Goal: Book appointment/travel/reservation

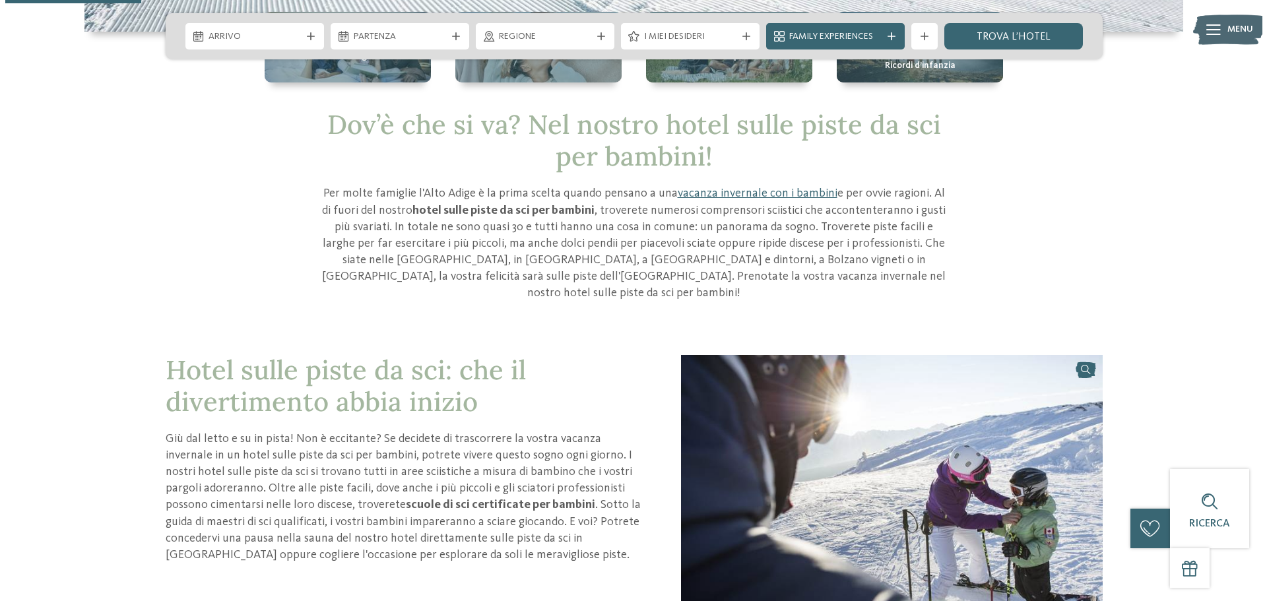
scroll to position [264, 0]
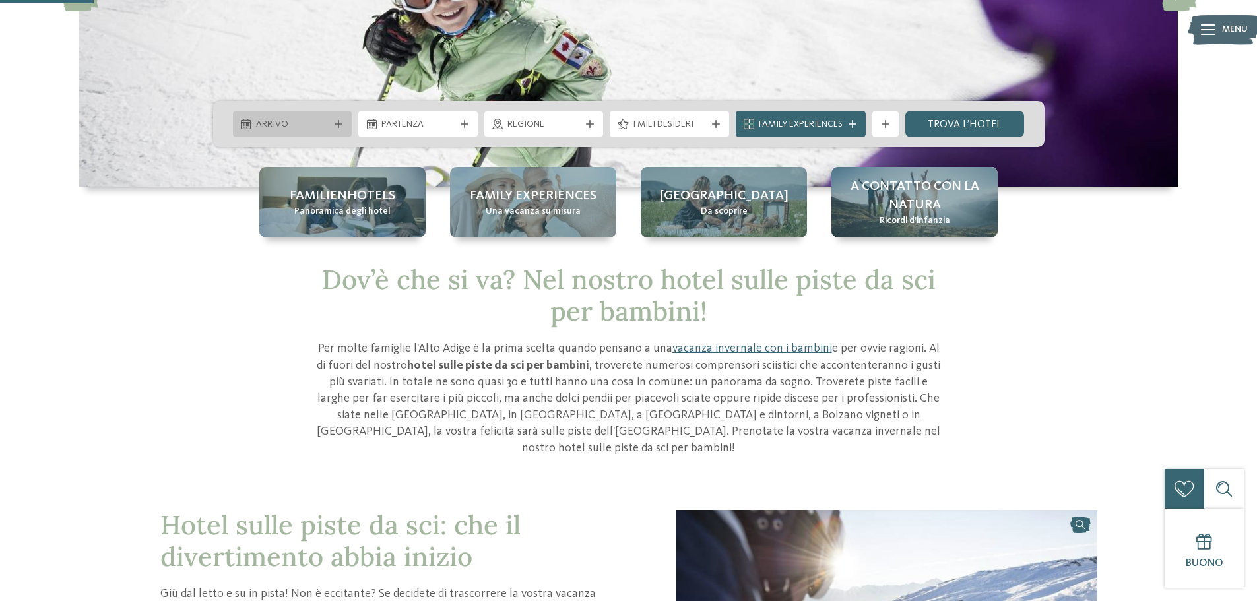
click at [322, 125] on span "Arrivo" at bounding box center [292, 124] width 73 height 13
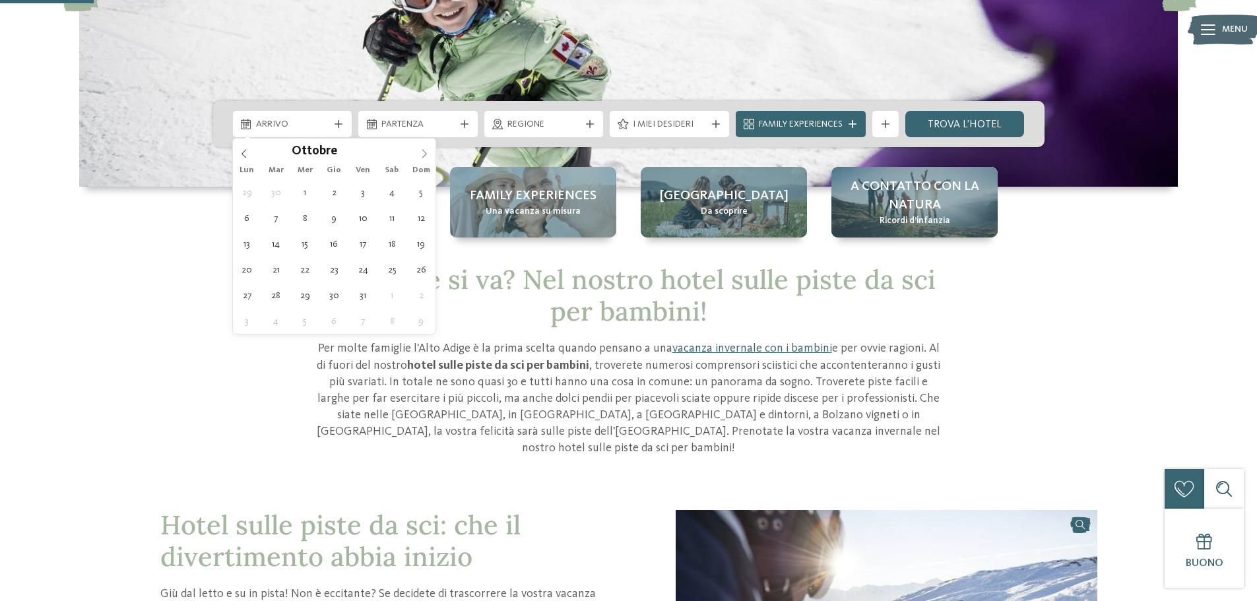
click at [420, 152] on icon at bounding box center [424, 153] width 9 height 9
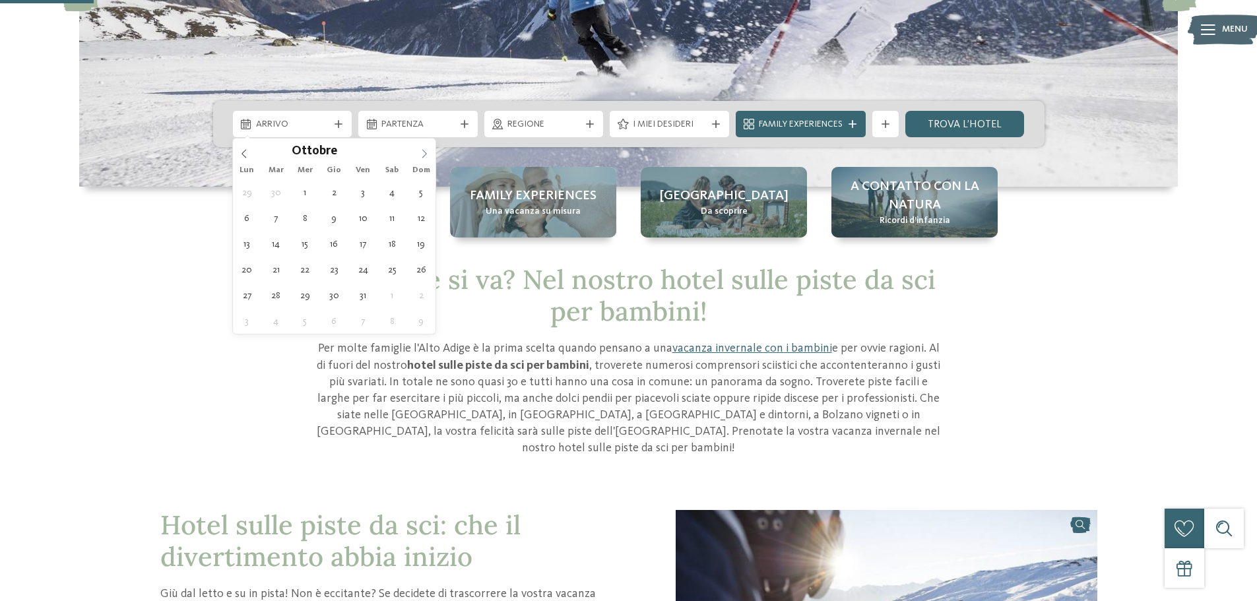
click at [420, 152] on icon at bounding box center [424, 153] width 9 height 9
type div "24.12.2025"
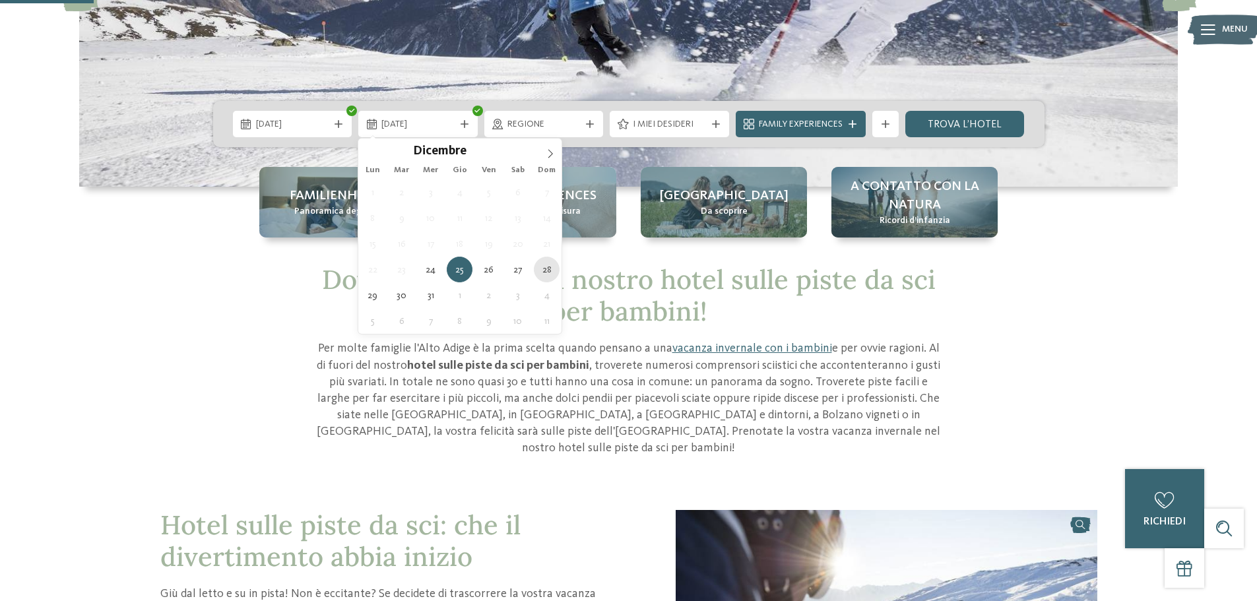
type div "28.12.2025"
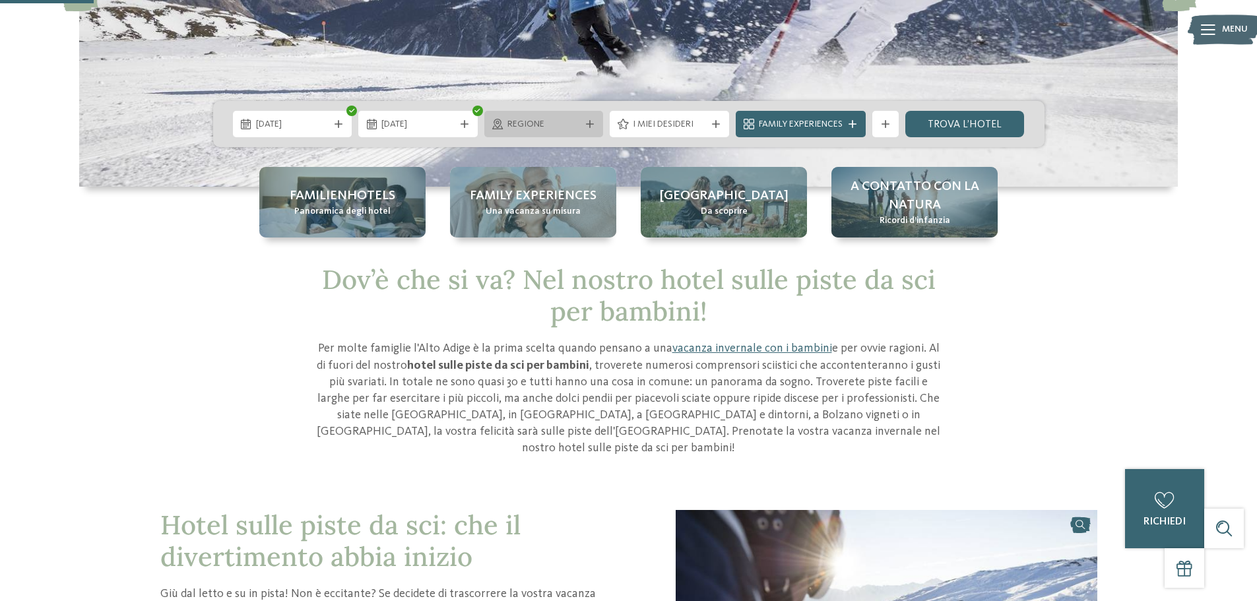
click at [570, 131] on span "Regione" at bounding box center [544, 124] width 73 height 13
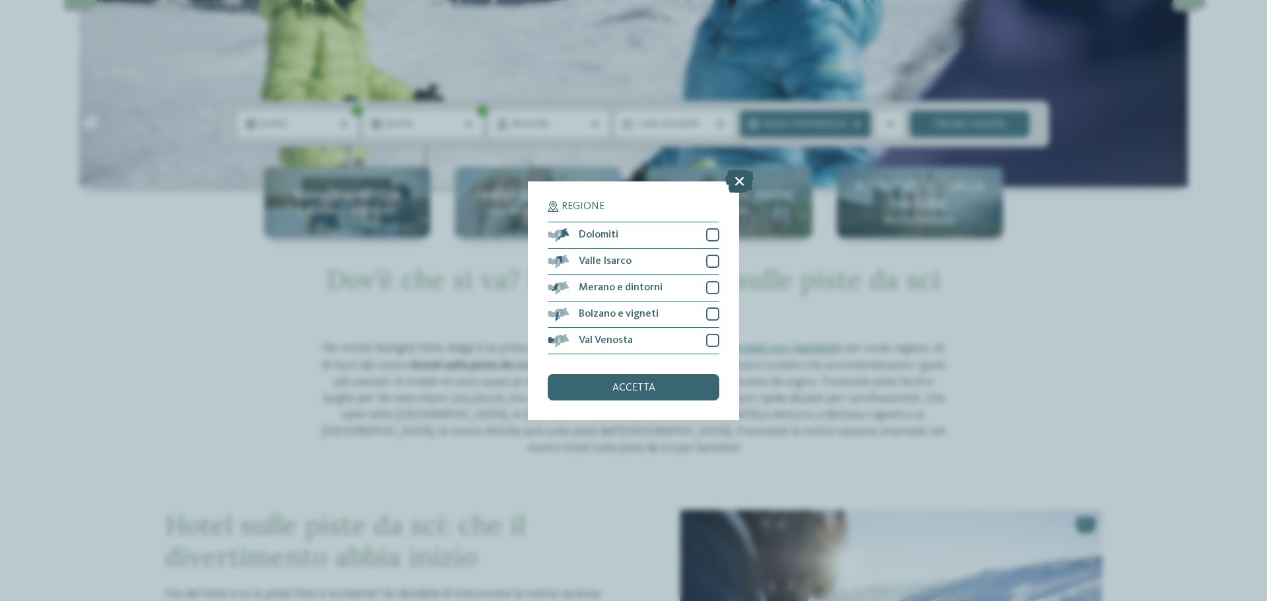
click at [735, 178] on icon at bounding box center [739, 180] width 28 height 23
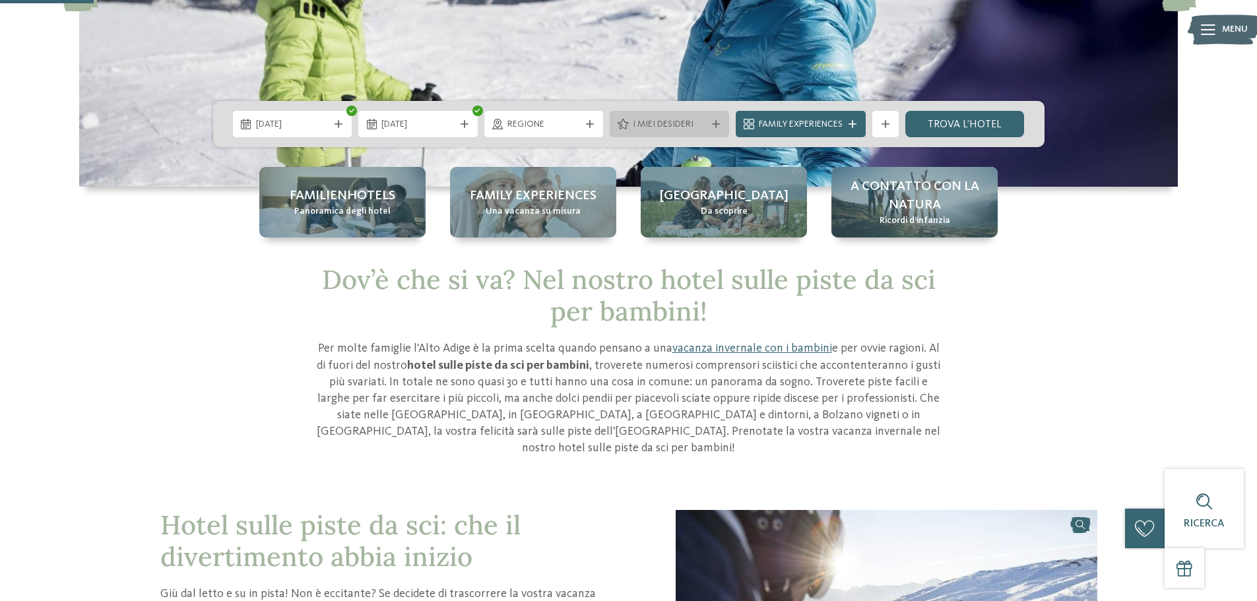
click at [699, 119] on span "I miei desideri" at bounding box center [669, 124] width 73 height 13
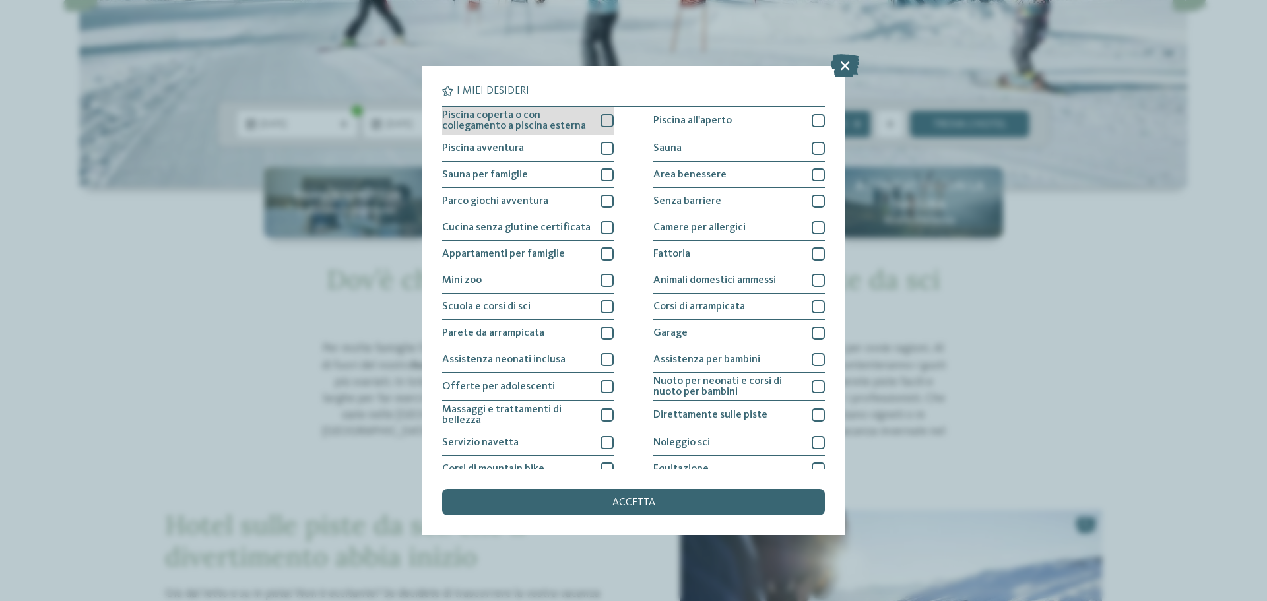
click at [601, 123] on div at bounding box center [607, 120] width 13 height 13
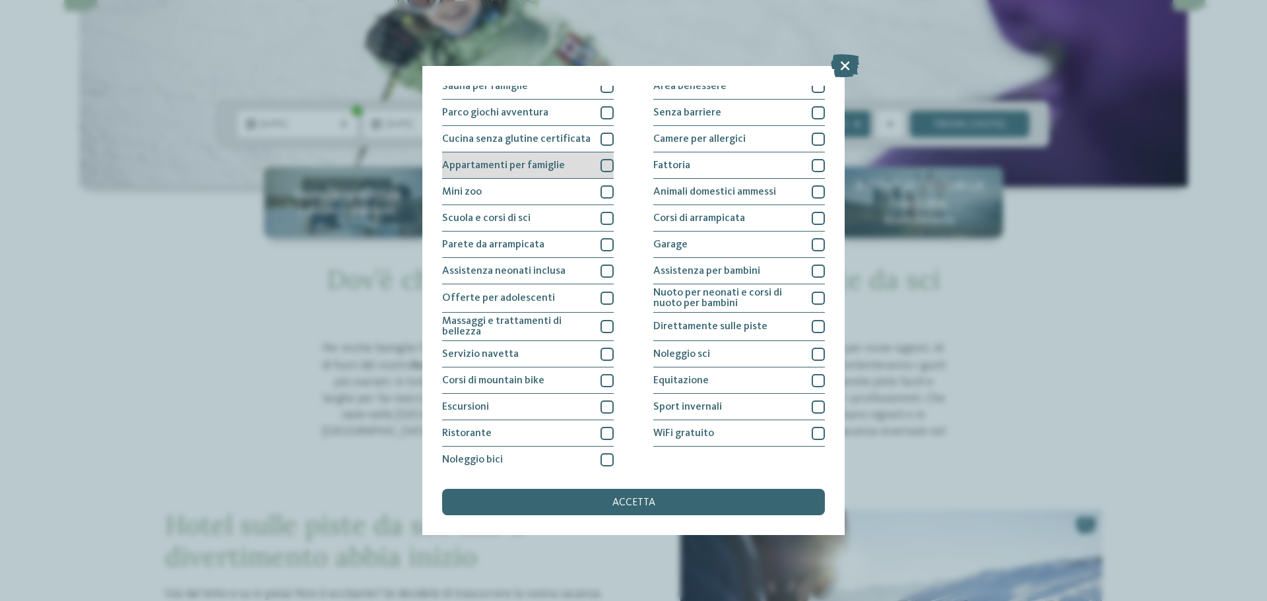
scroll to position [92, 0]
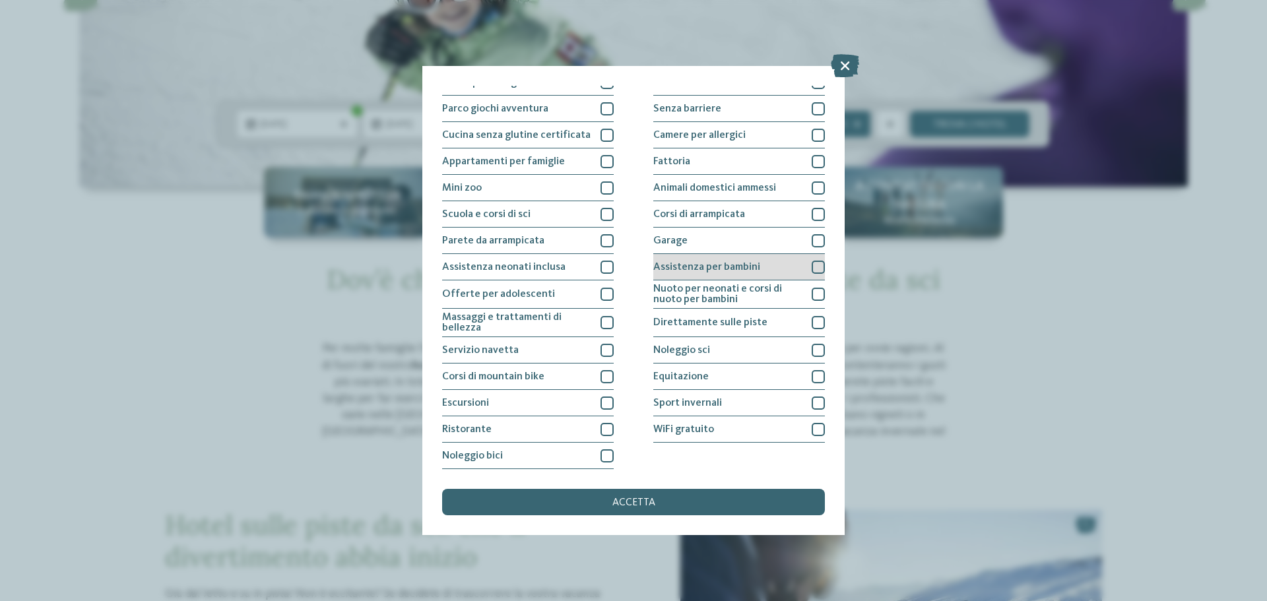
click at [812, 269] on div at bounding box center [818, 267] width 13 height 13
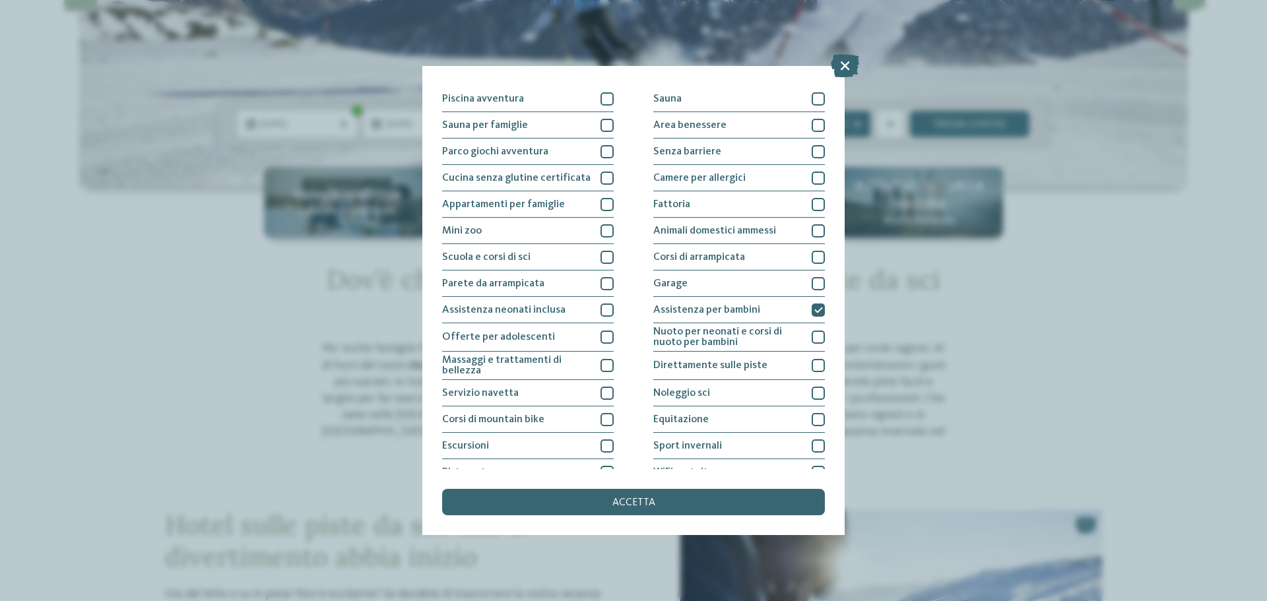
scroll to position [26, 0]
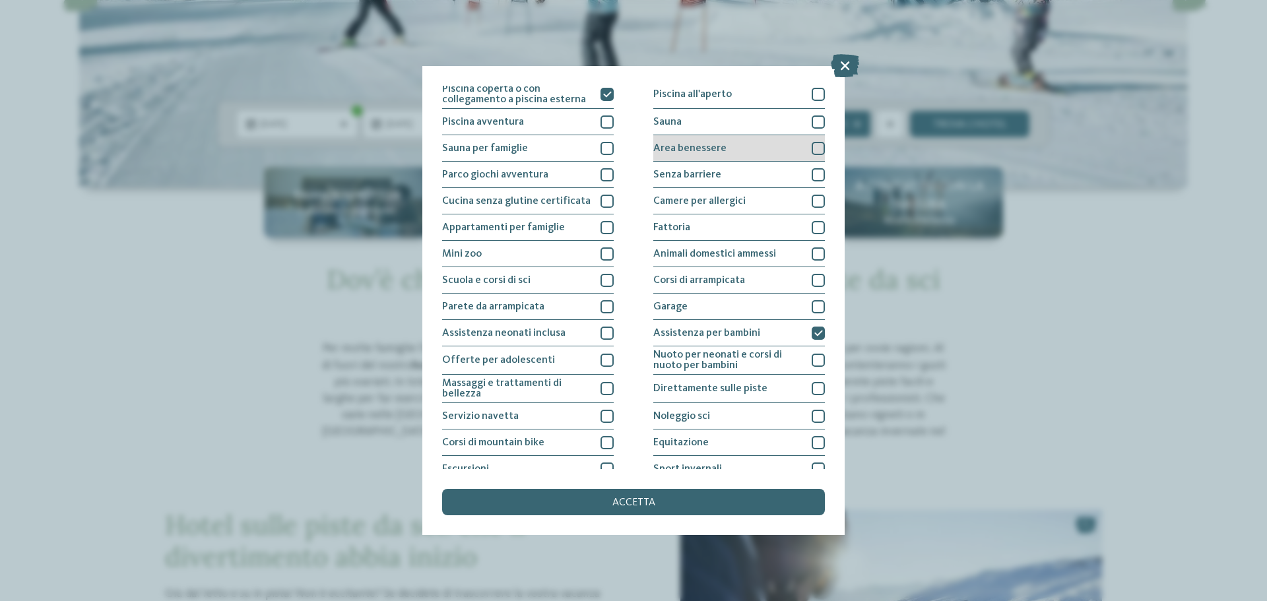
click at [812, 150] on div at bounding box center [818, 148] width 13 height 13
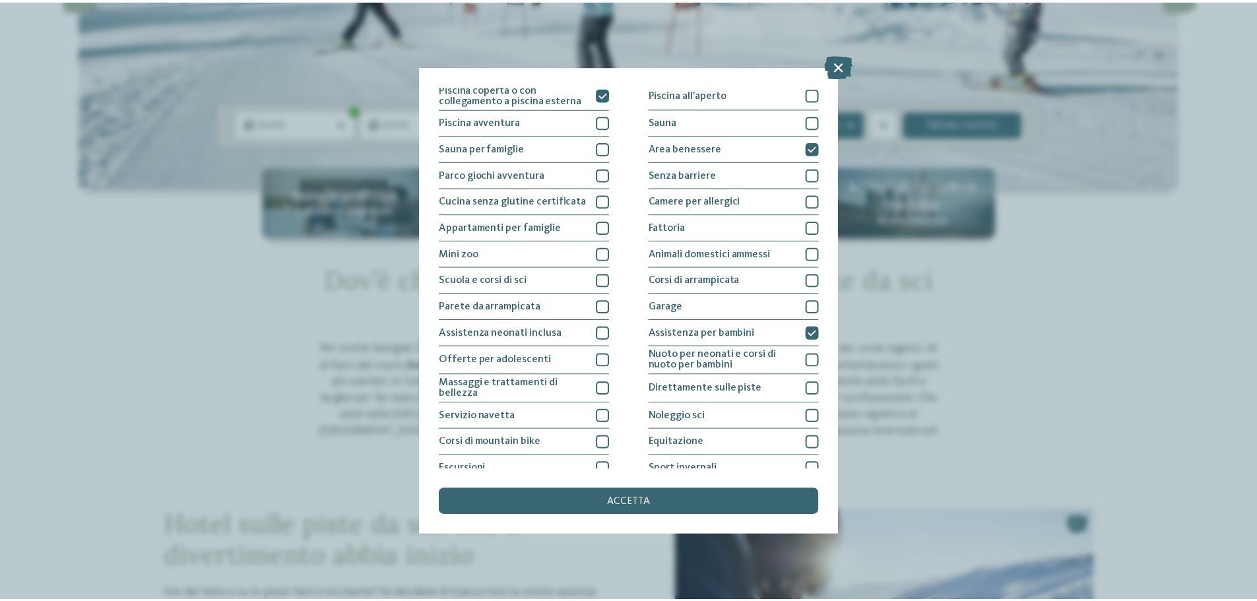
scroll to position [92, 0]
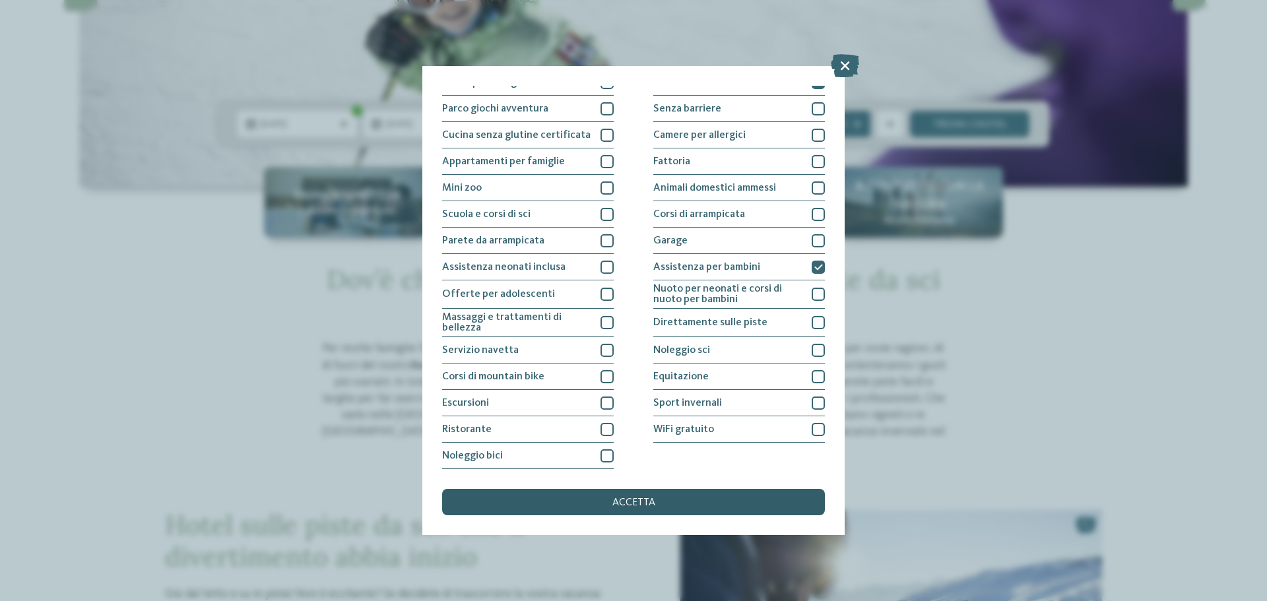
click at [657, 508] on div "accetta" at bounding box center [633, 502] width 383 height 26
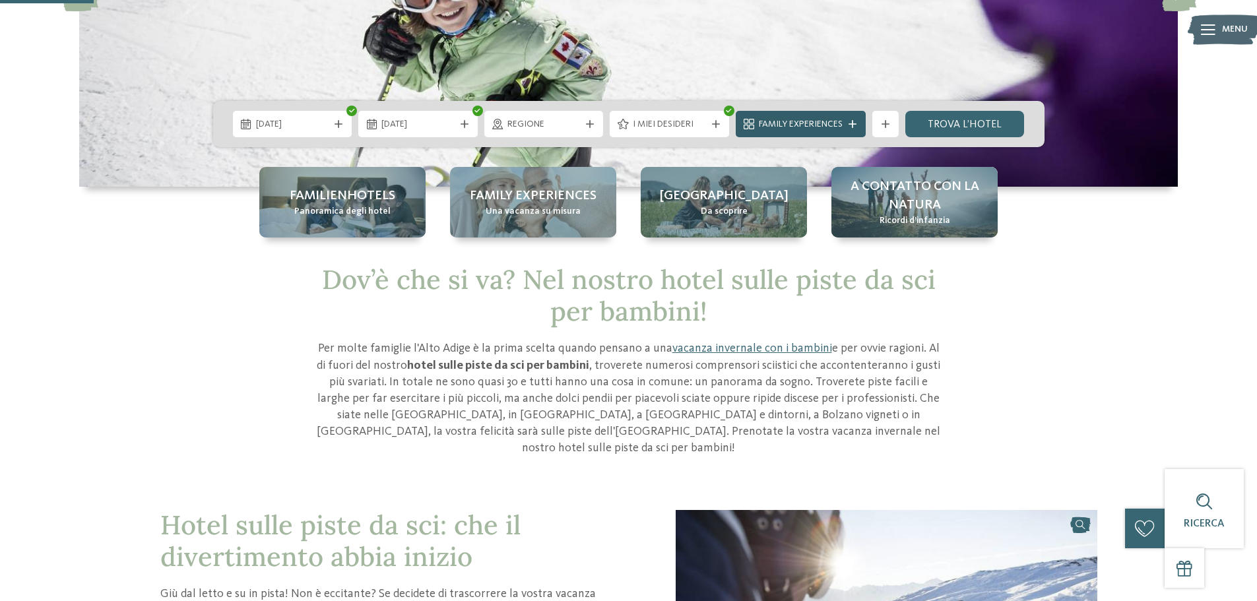
click at [849, 125] on icon at bounding box center [853, 124] width 8 height 8
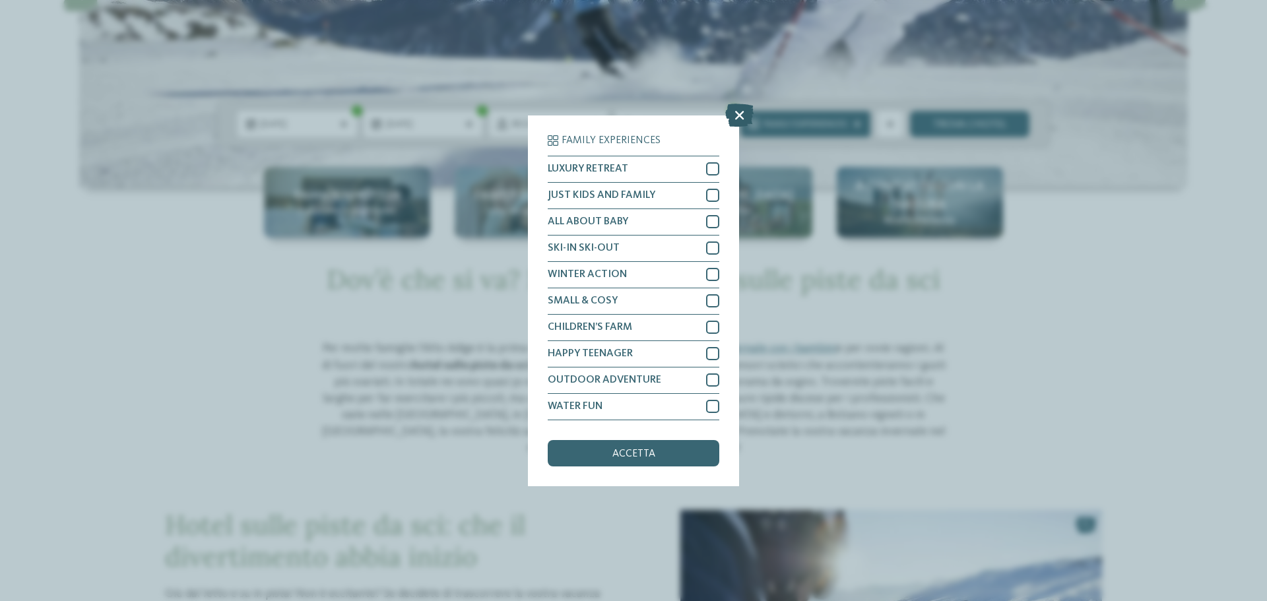
click at [739, 112] on icon at bounding box center [739, 114] width 28 height 23
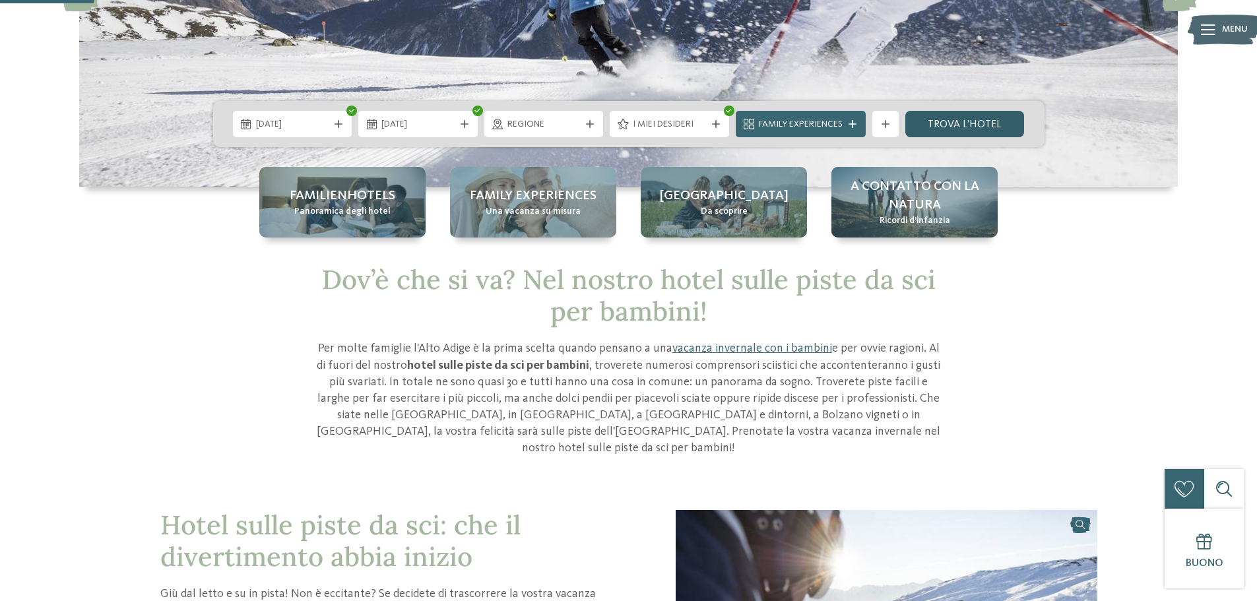
click at [953, 119] on link "trova l’hotel" at bounding box center [964, 124] width 119 height 26
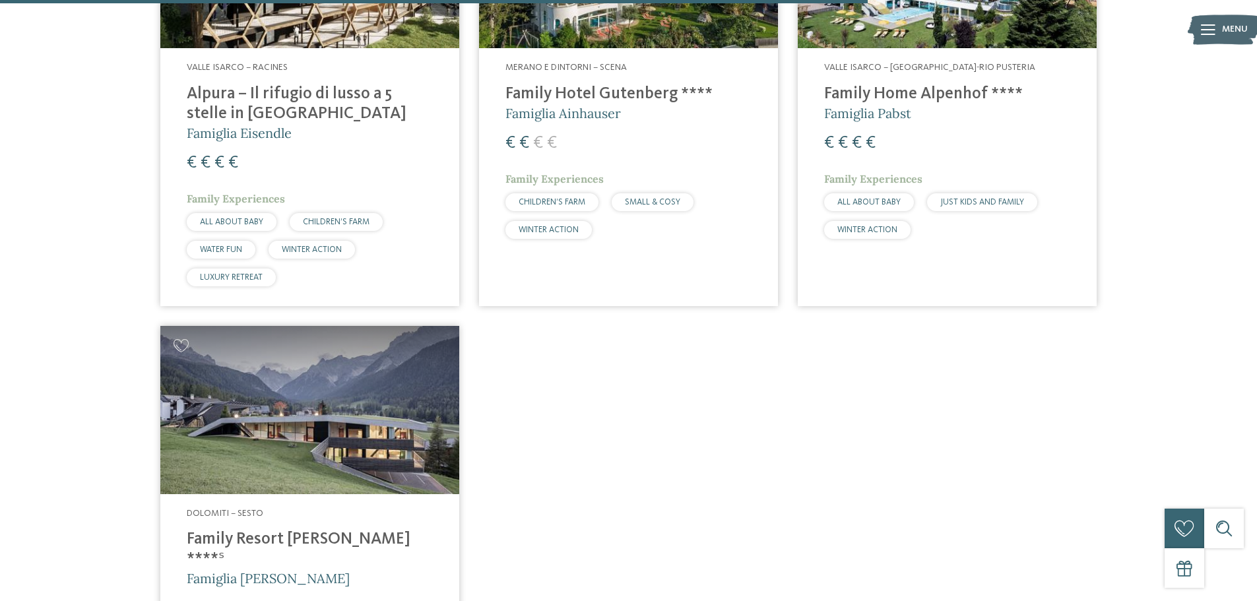
scroll to position [2017, 0]
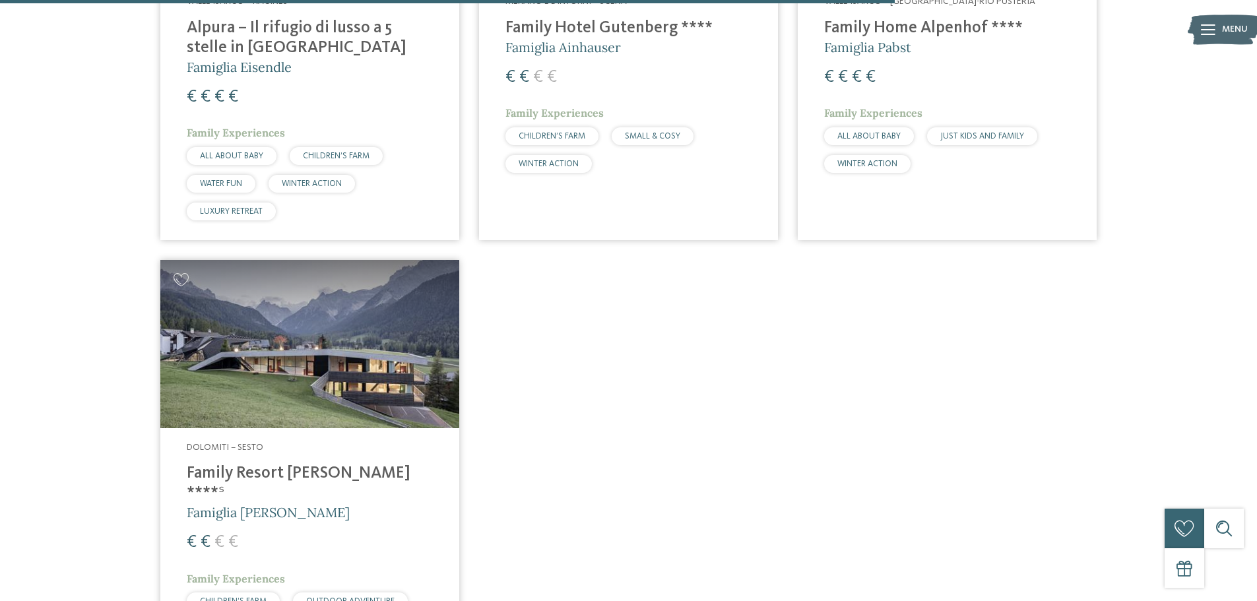
click at [288, 470] on h4 "Family Resort [PERSON_NAME] ****ˢ" at bounding box center [310, 484] width 246 height 40
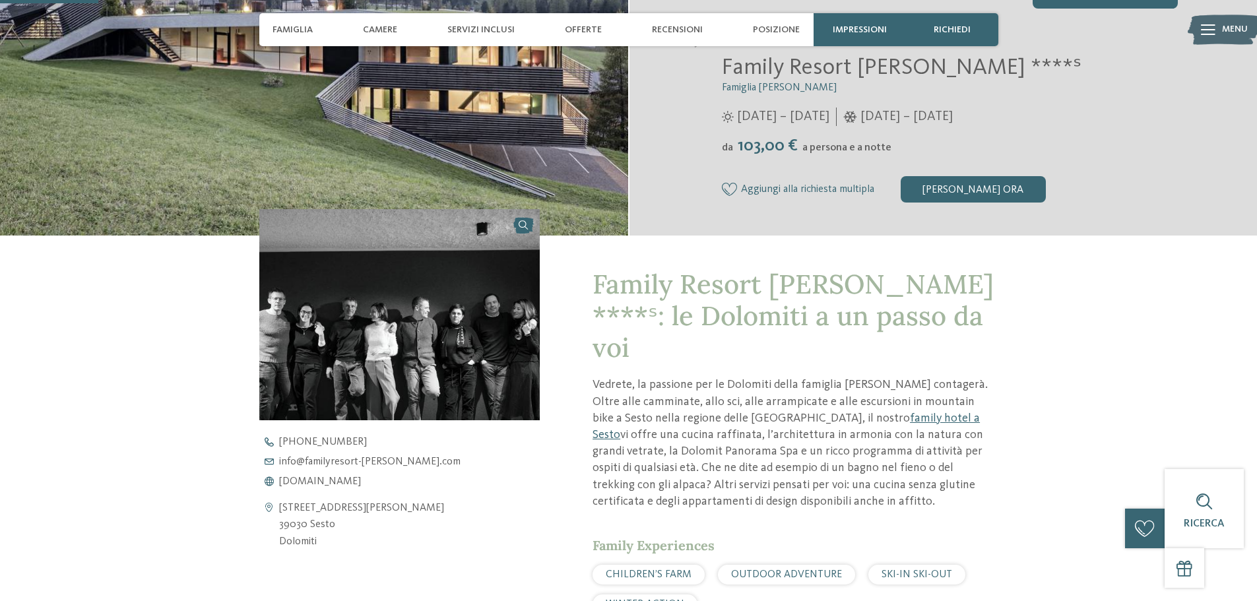
scroll to position [330, 0]
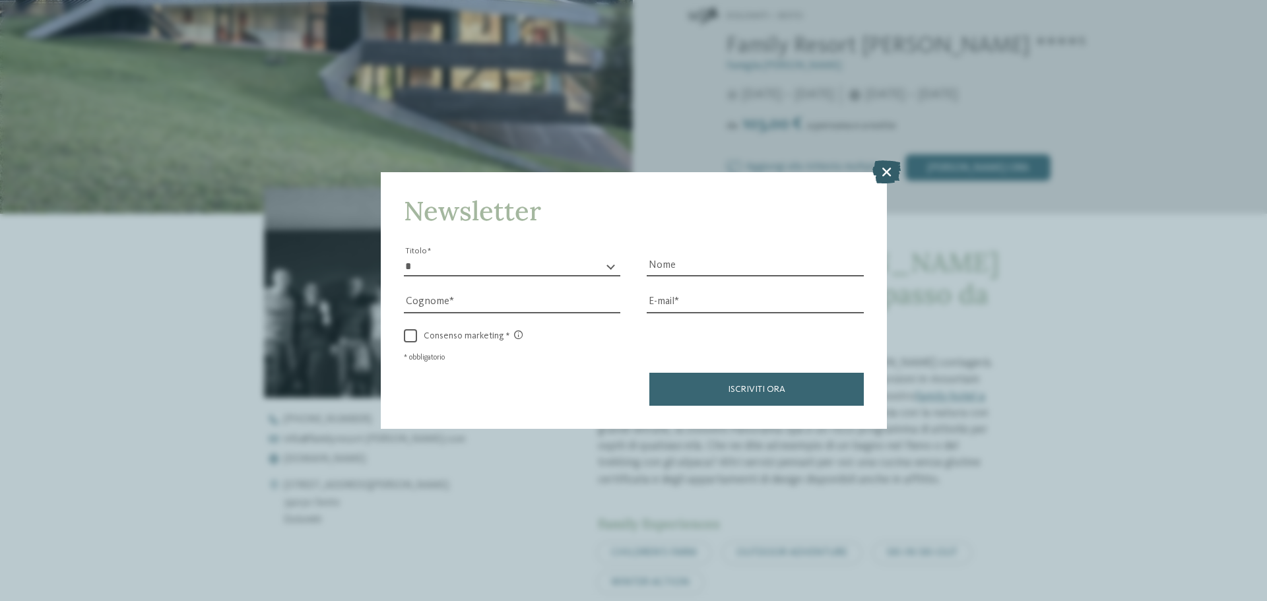
click at [884, 172] on icon at bounding box center [886, 171] width 28 height 23
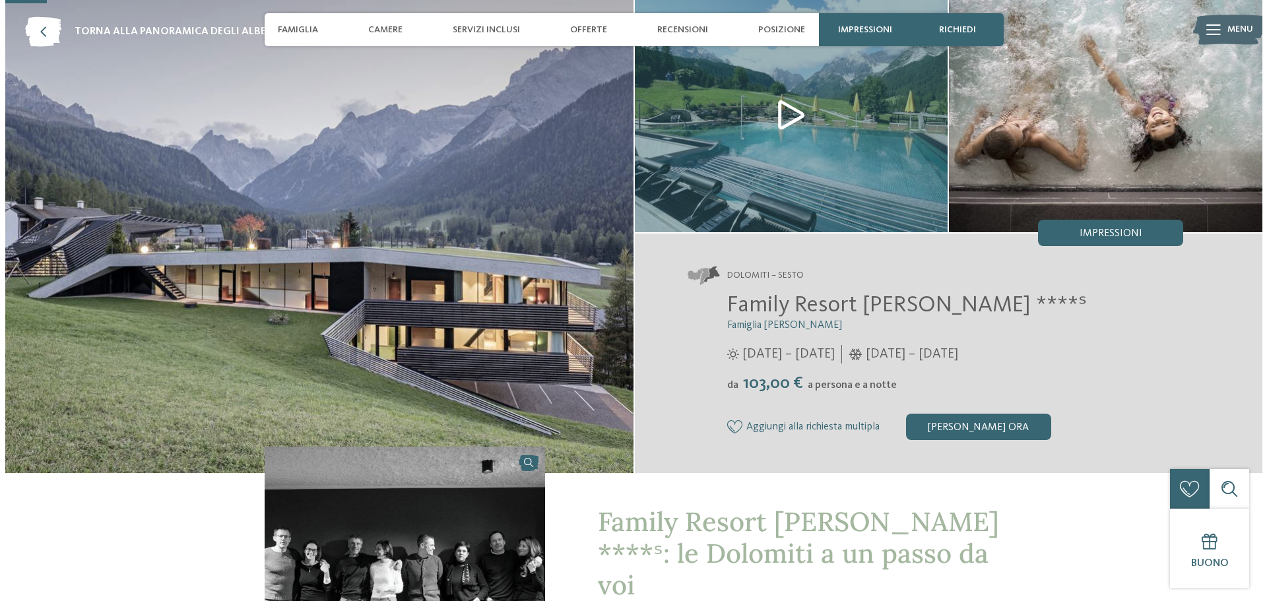
scroll to position [0, 0]
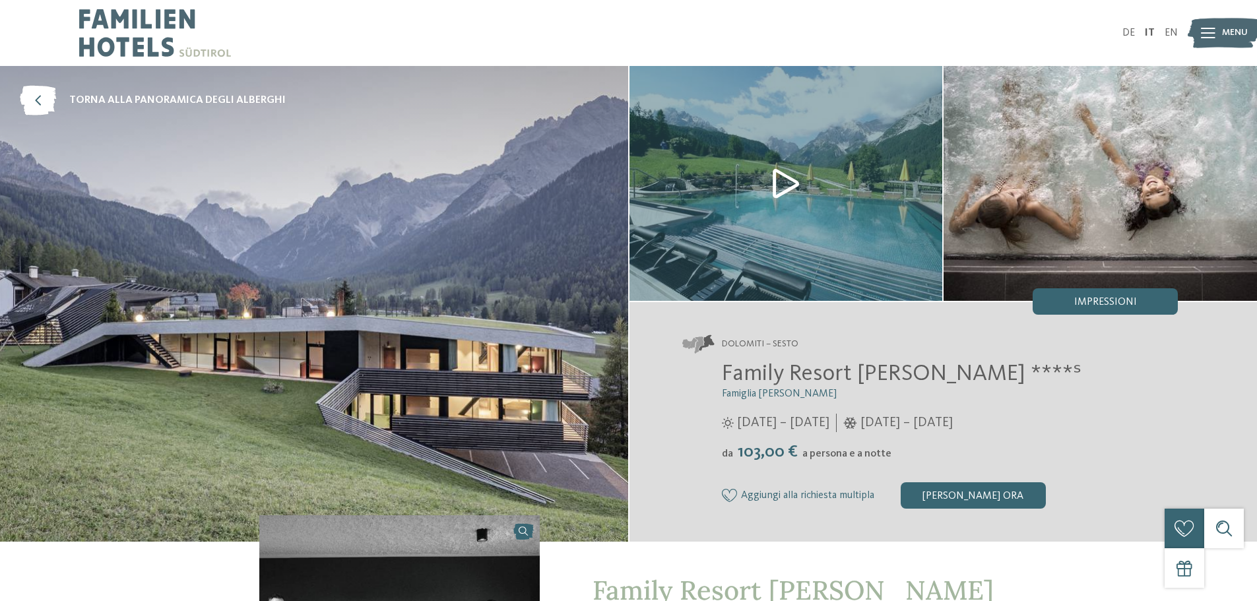
click at [1220, 28] on img at bounding box center [1224, 33] width 73 height 36
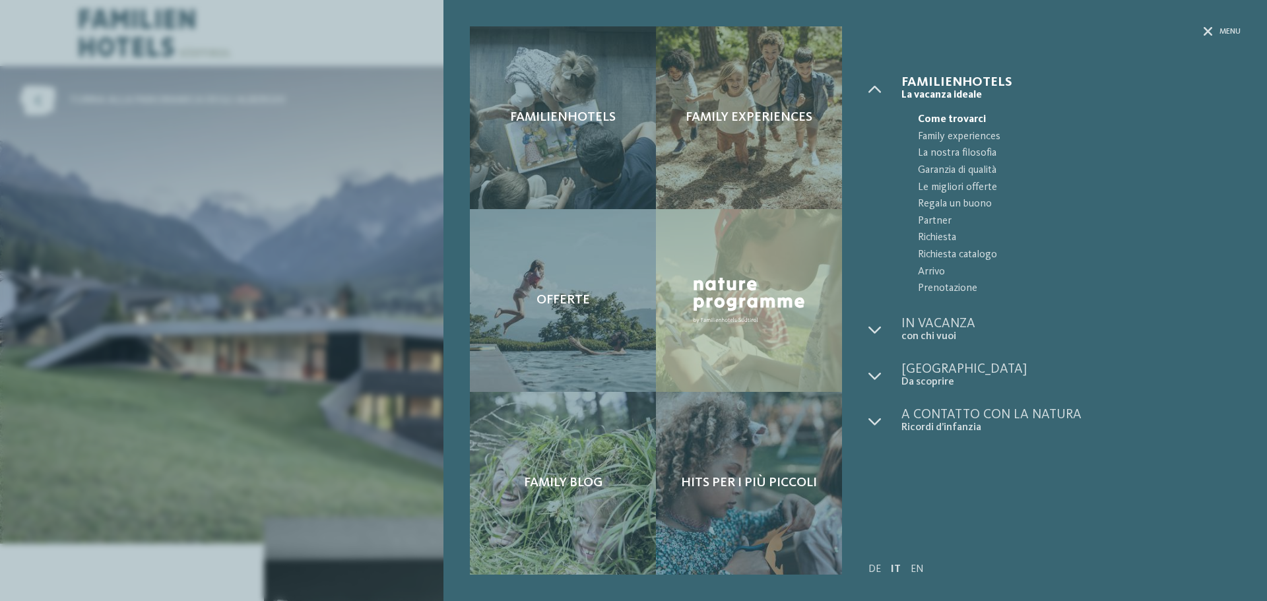
click at [981, 115] on span "Come trovarci" at bounding box center [1079, 120] width 323 height 17
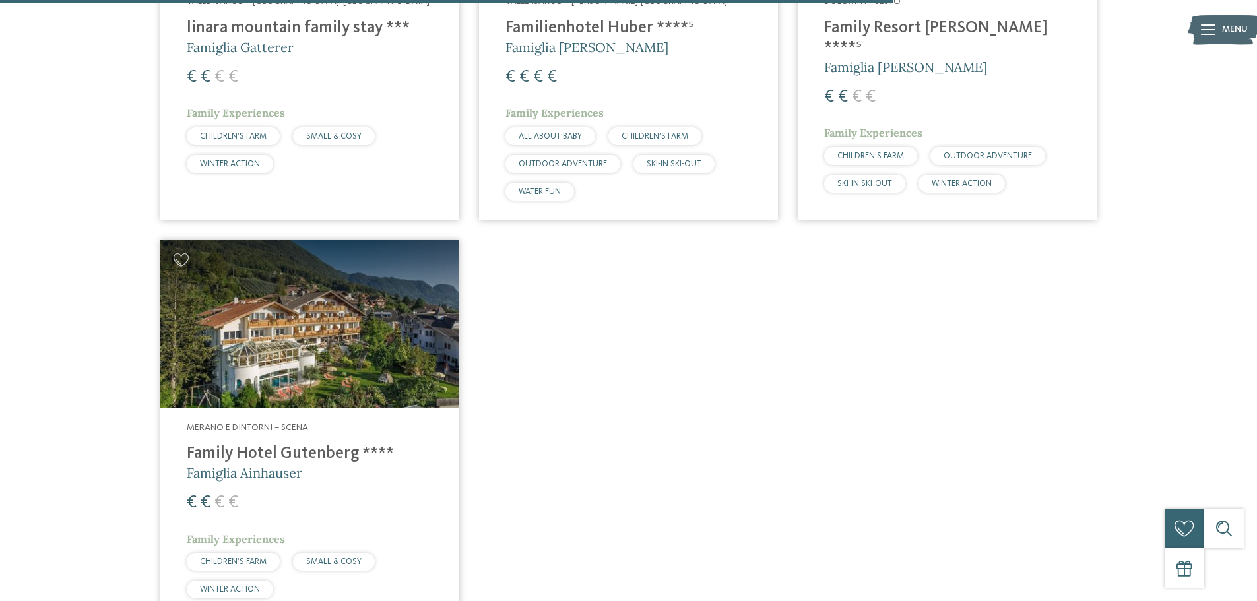
scroll to position [1753, 0]
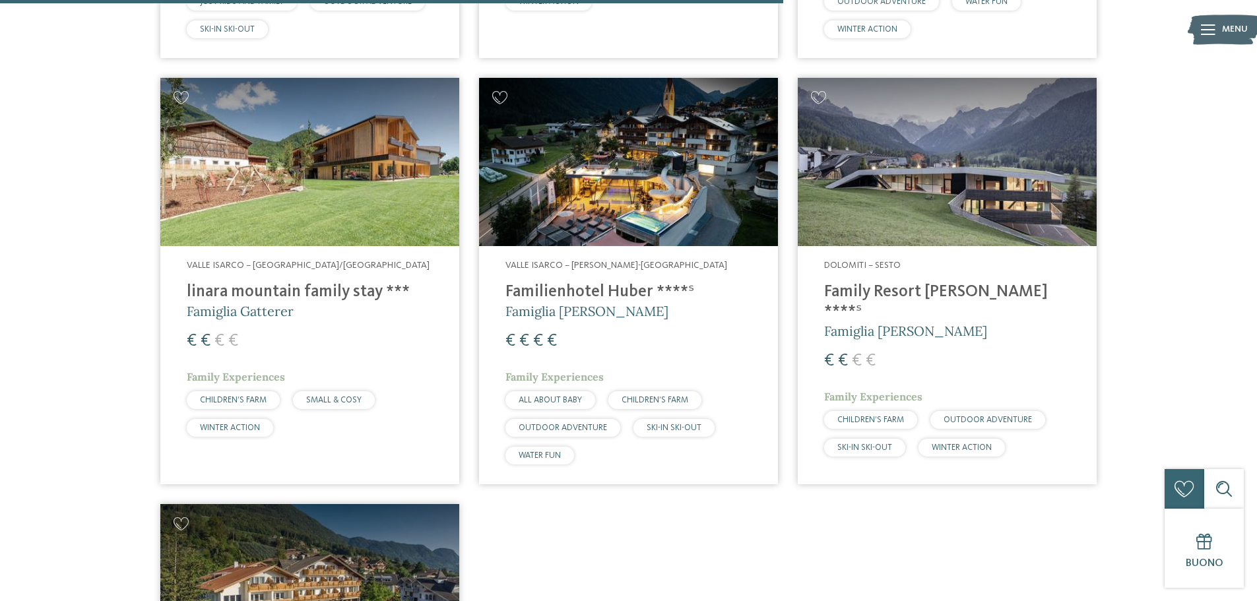
click at [884, 295] on h4 "Family Resort [PERSON_NAME] ****ˢ" at bounding box center [947, 302] width 246 height 40
click at [315, 298] on h4 "linara mountain family stay ***" at bounding box center [310, 292] width 246 height 20
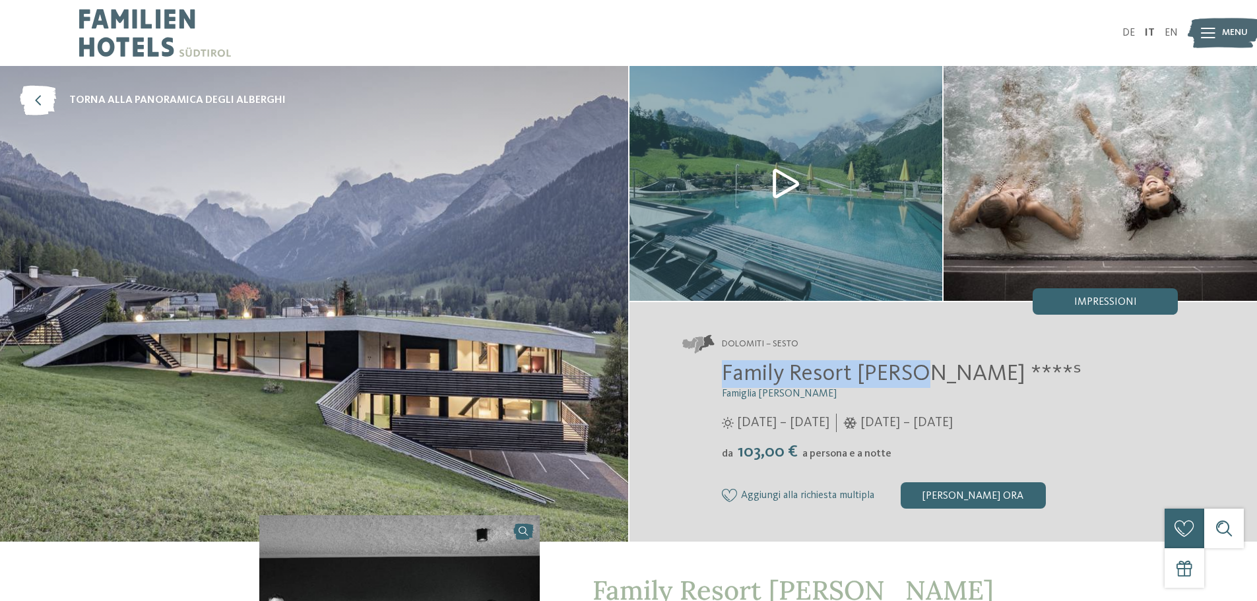
drag, startPoint x: 916, startPoint y: 372, endPoint x: 695, endPoint y: 381, distance: 221.3
click at [695, 381] on div "Family Resort Rainer ****ˢ Famiglia Rainer 25/05/2025 – 12/10/2025 da" at bounding box center [930, 434] width 496 height 148
copy span "Family Resort Rainer"
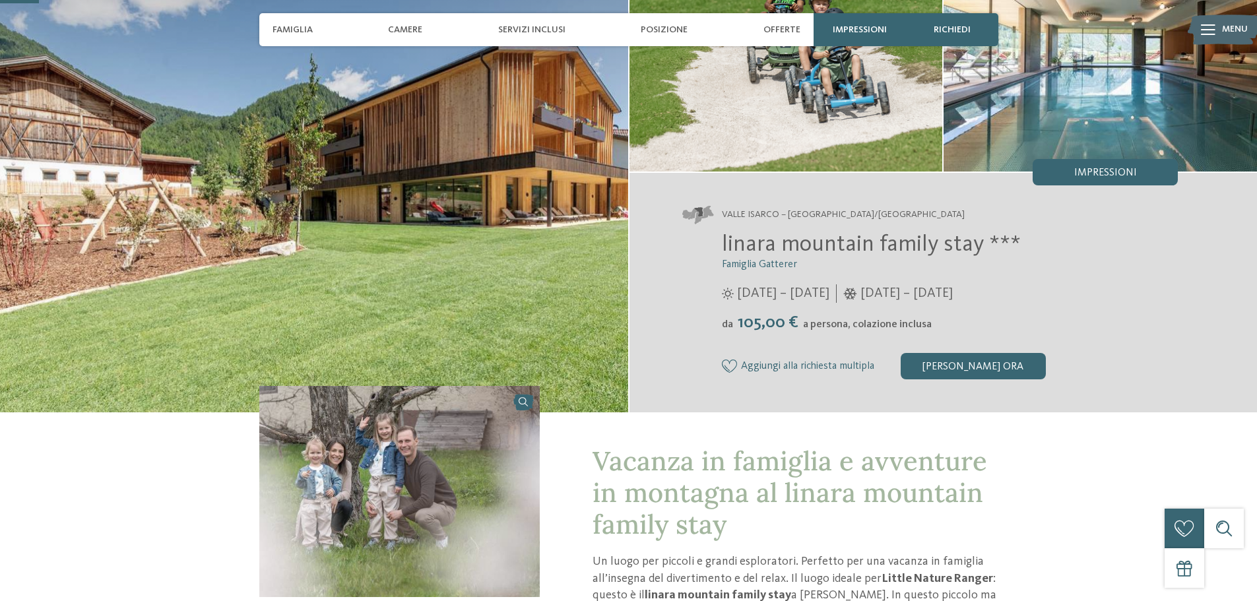
scroll to position [132, 0]
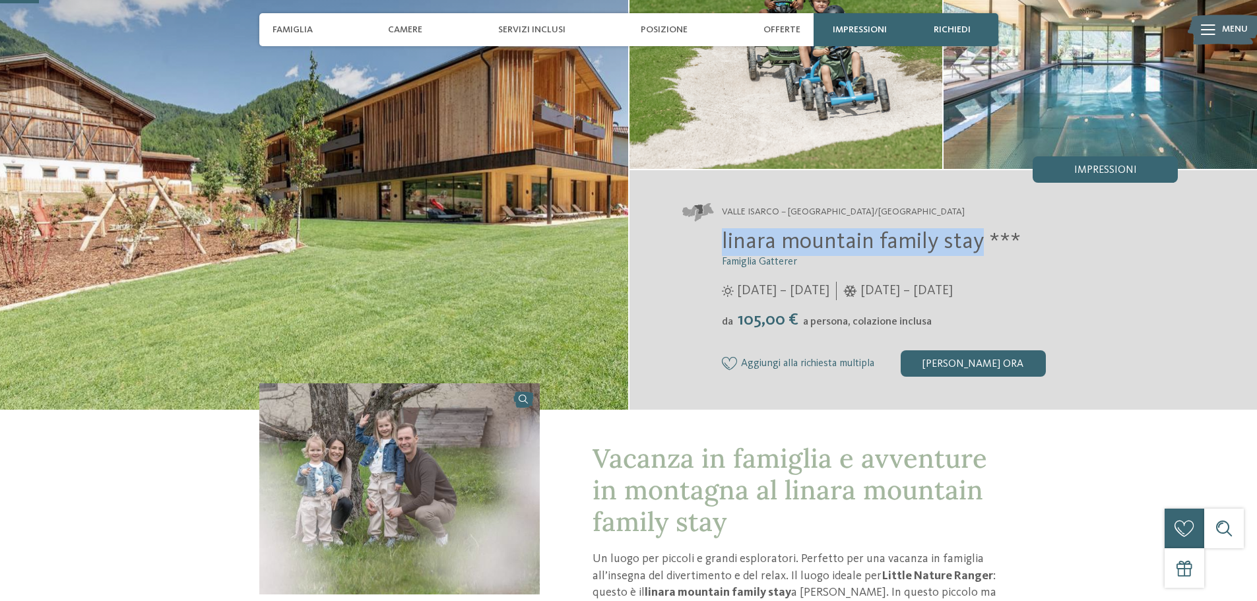
drag, startPoint x: 982, startPoint y: 239, endPoint x: 721, endPoint y: 251, distance: 261.0
click at [722, 251] on span "linara mountain family stay ***" at bounding box center [871, 241] width 299 height 23
copy span "linara mountain family stay"
